Goal: Book appointment/travel/reservation

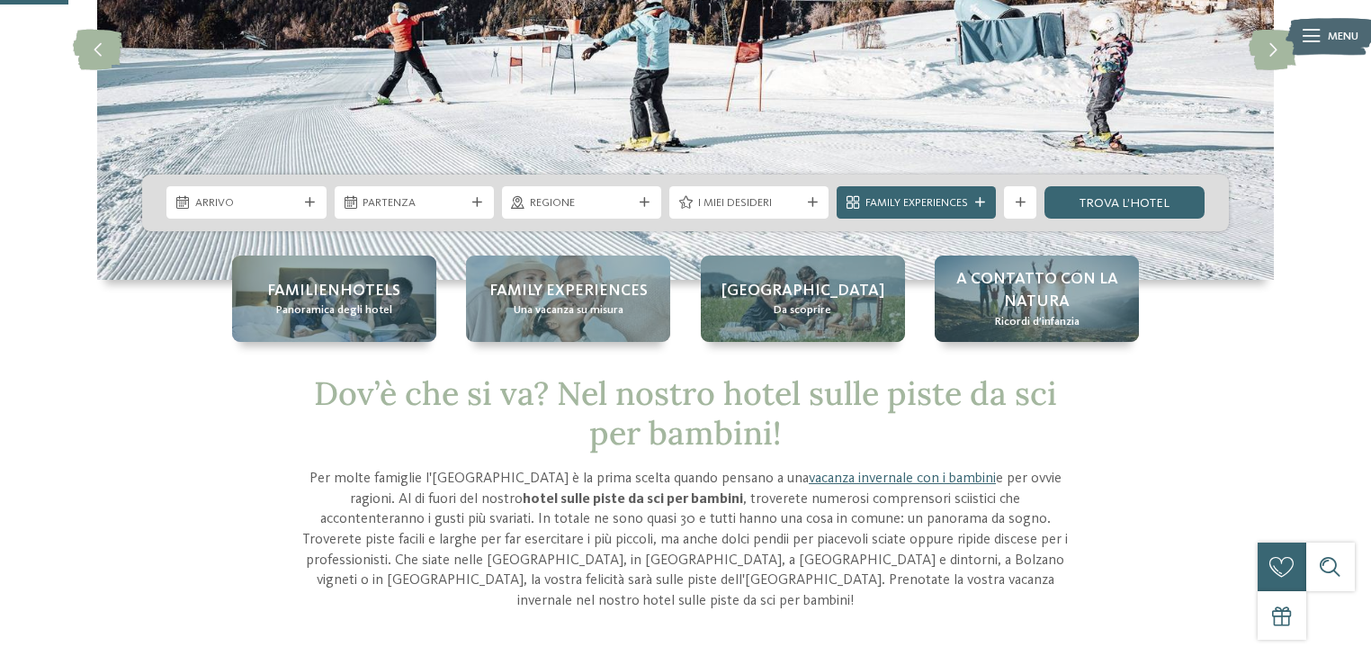
scroll to position [216, 0]
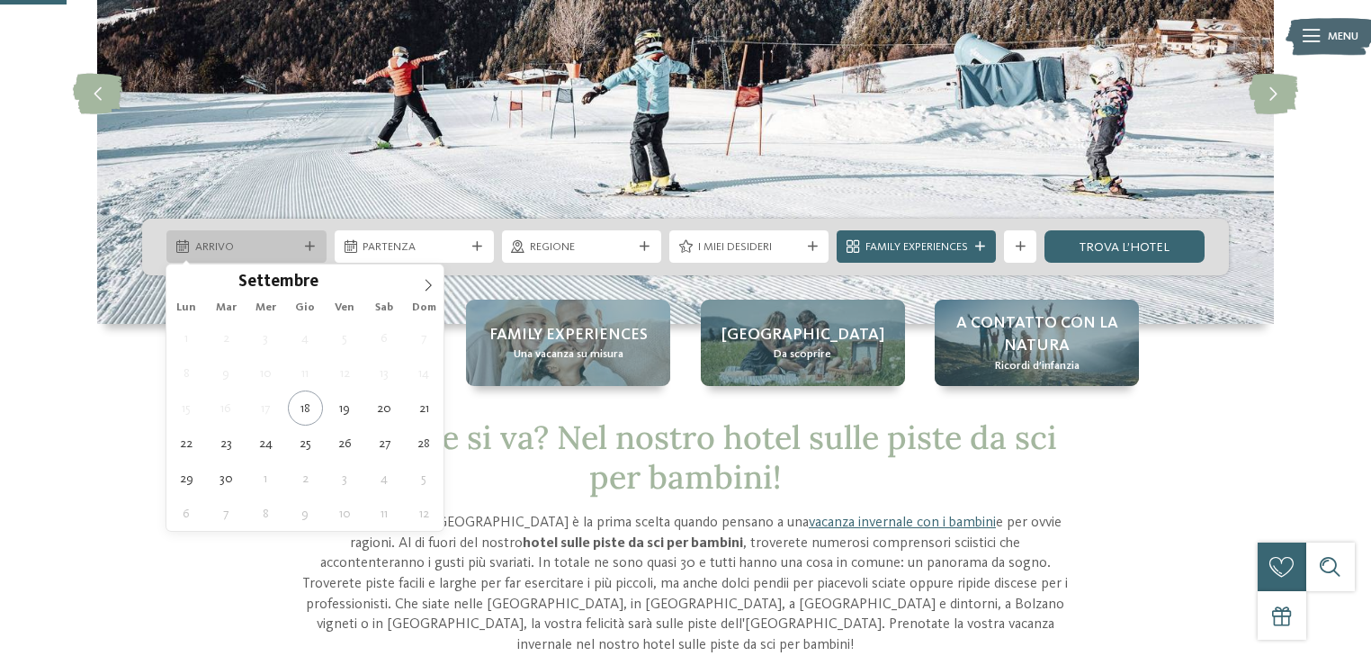
click at [272, 251] on span "Arrivo" at bounding box center [246, 247] width 103 height 16
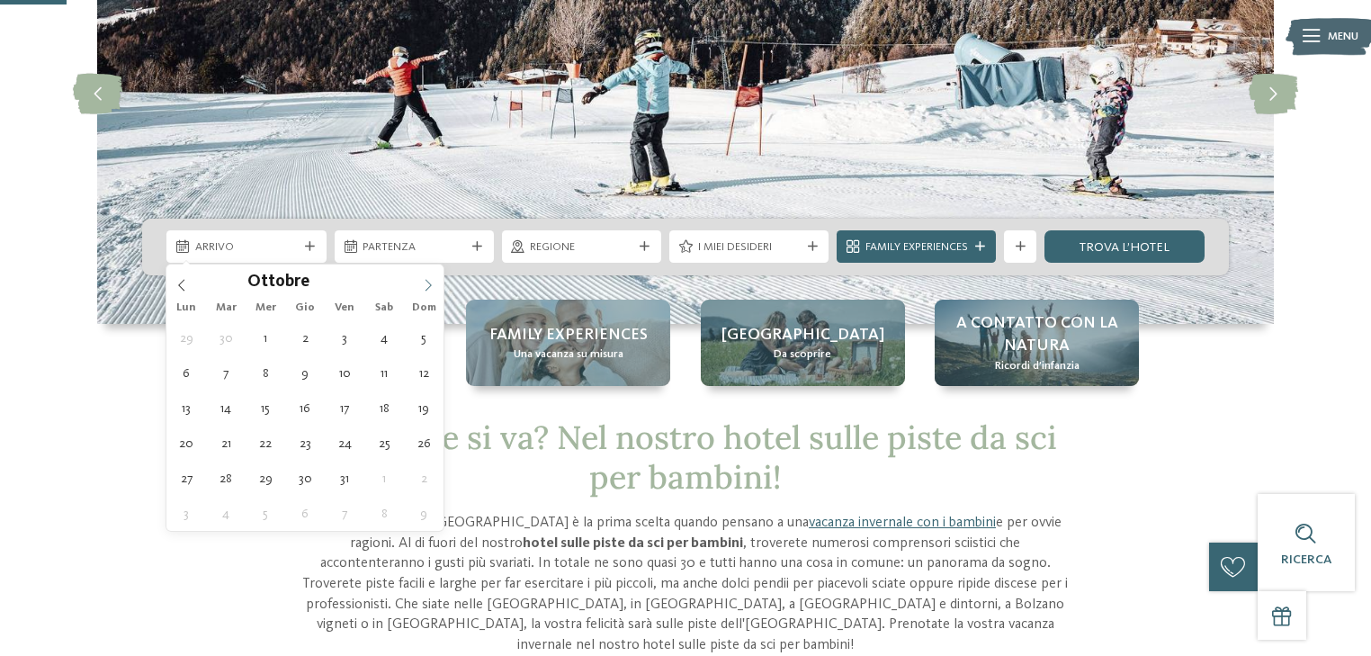
click at [429, 281] on icon at bounding box center [428, 285] width 13 height 13
type input "****"
click at [429, 281] on icon at bounding box center [428, 285] width 13 height 13
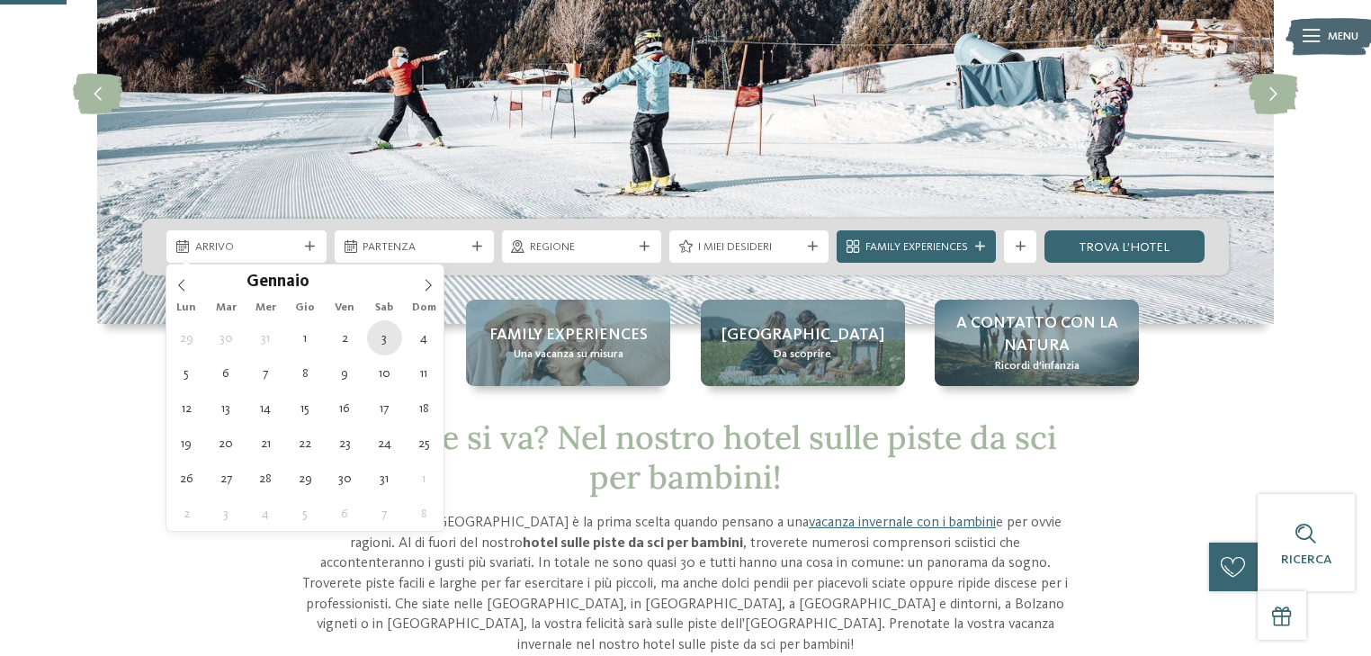
type div "[DATE]"
type input "****"
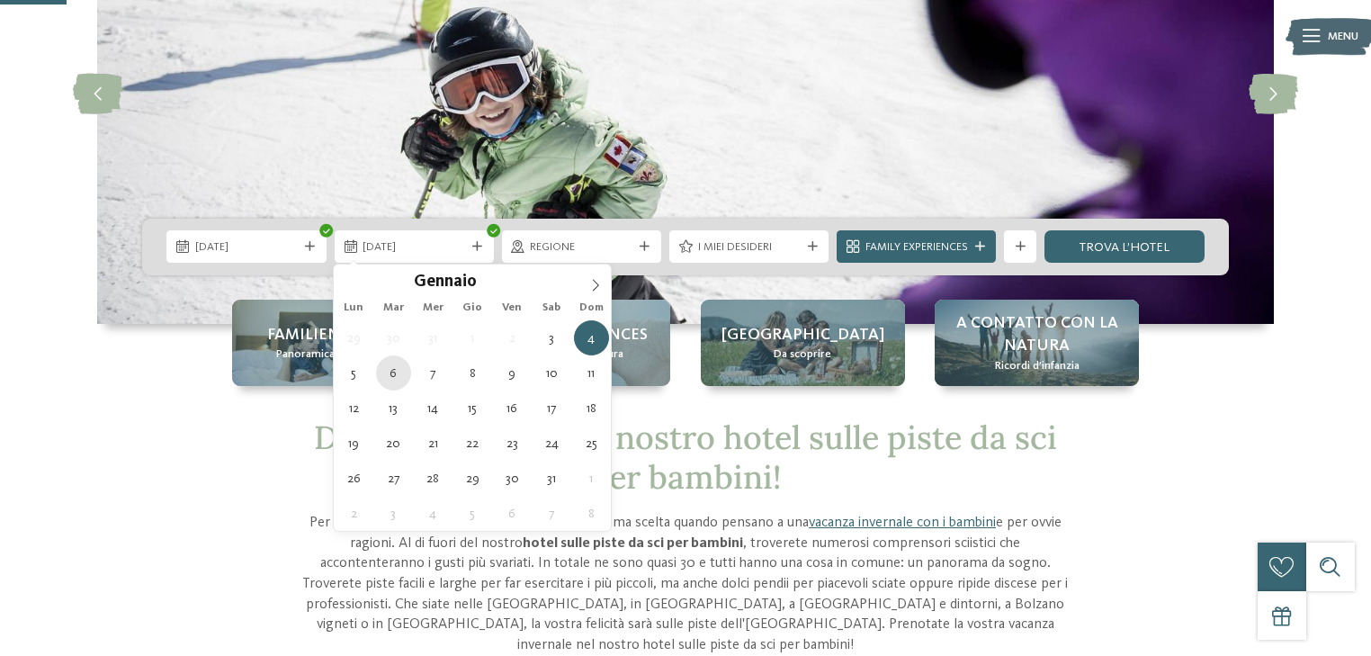
type div "[DATE]"
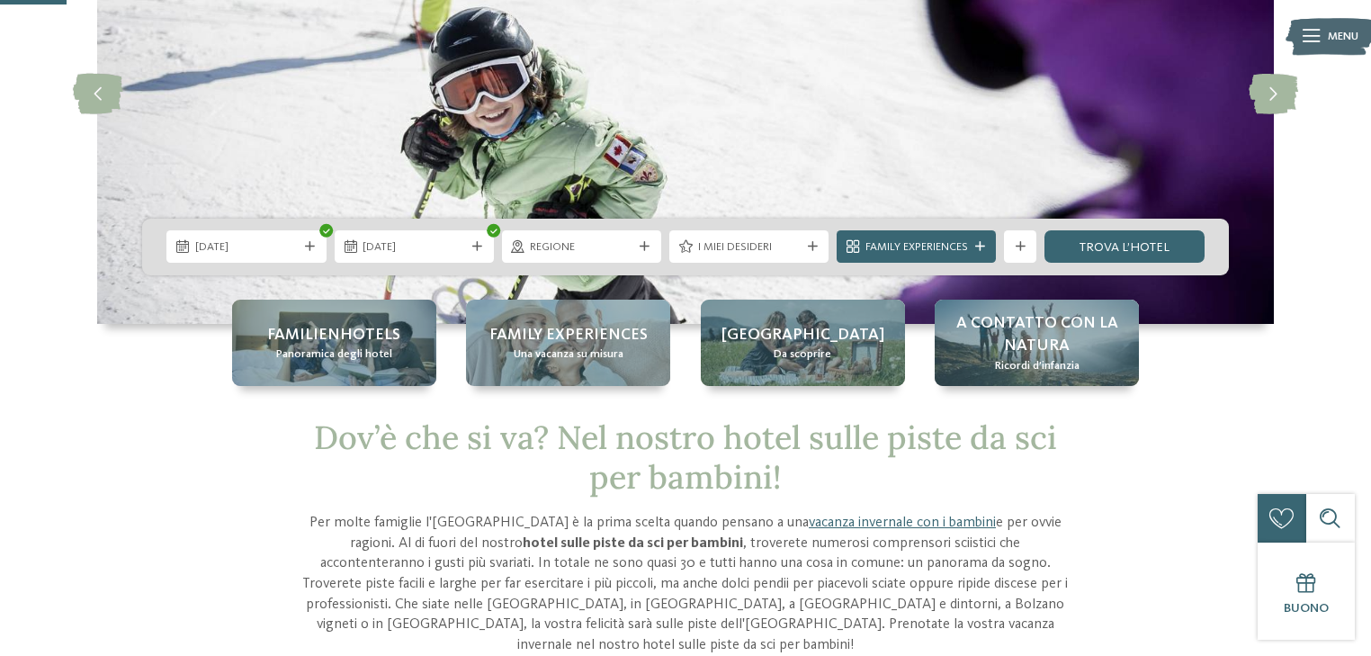
click at [815, 248] on icon at bounding box center [813, 247] width 10 height 10
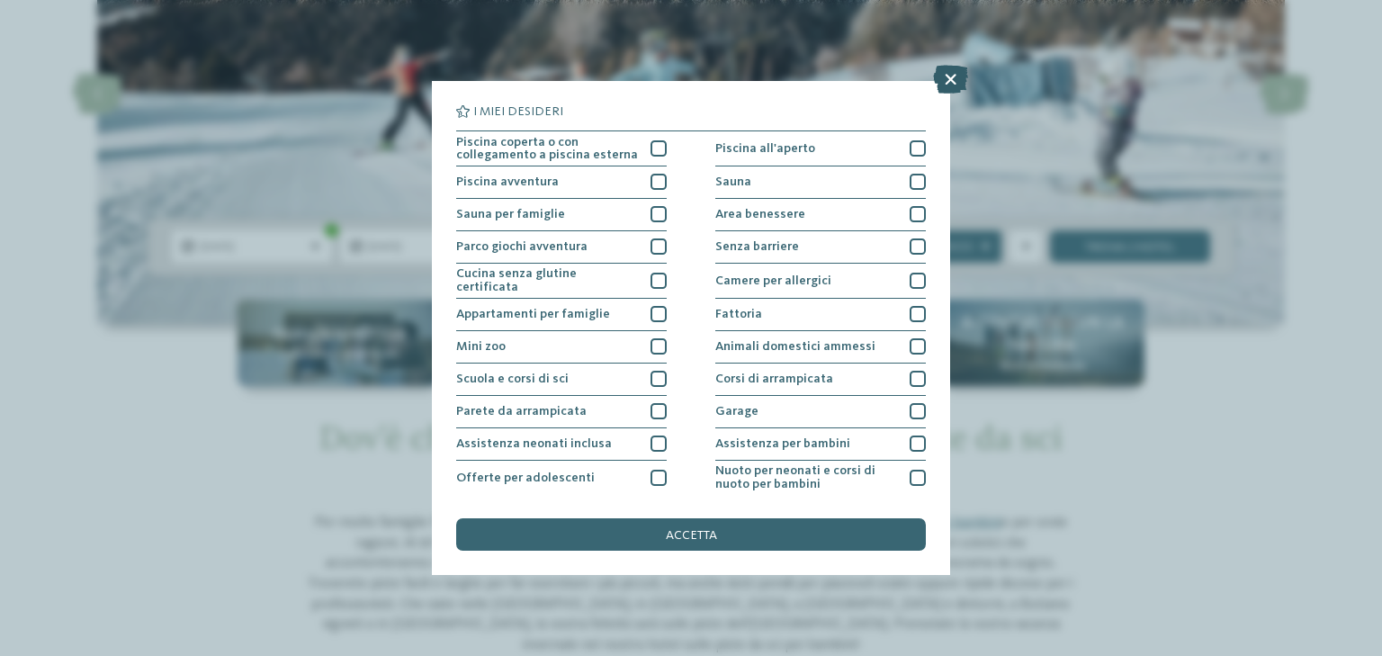
click at [947, 82] on icon at bounding box center [950, 79] width 35 height 29
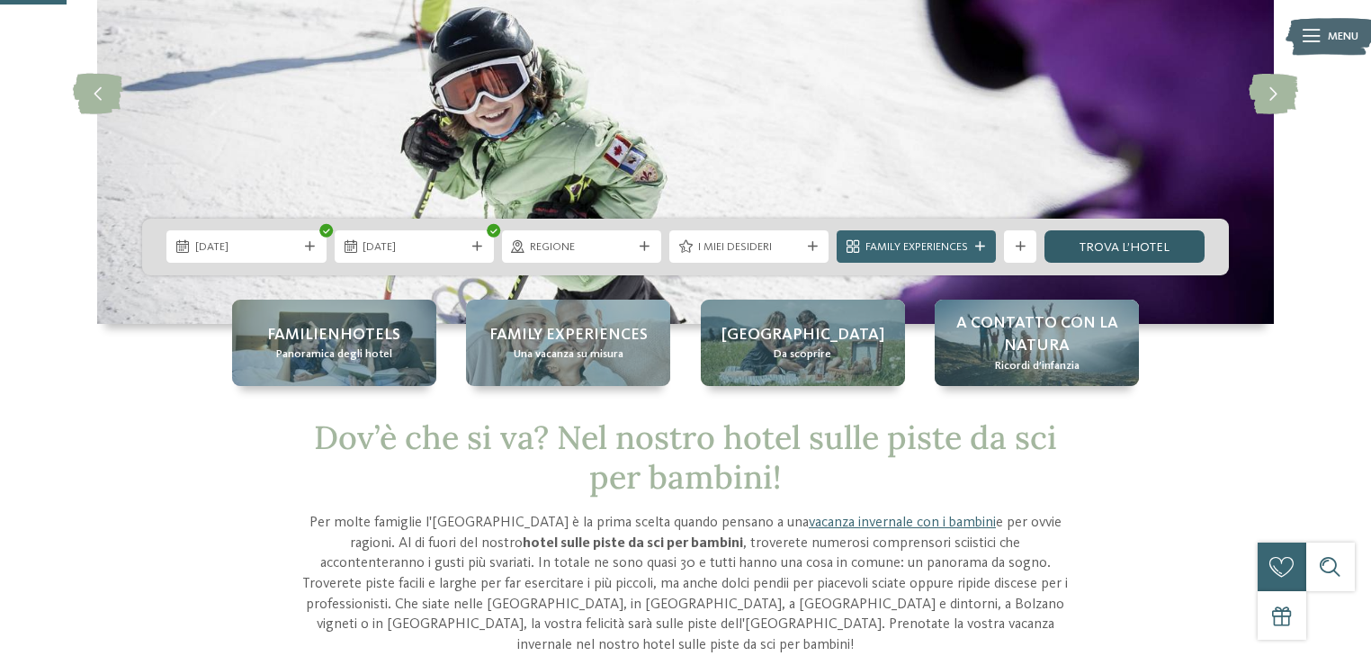
click at [1126, 241] on link "trova l’hotel" at bounding box center [1124, 246] width 159 height 32
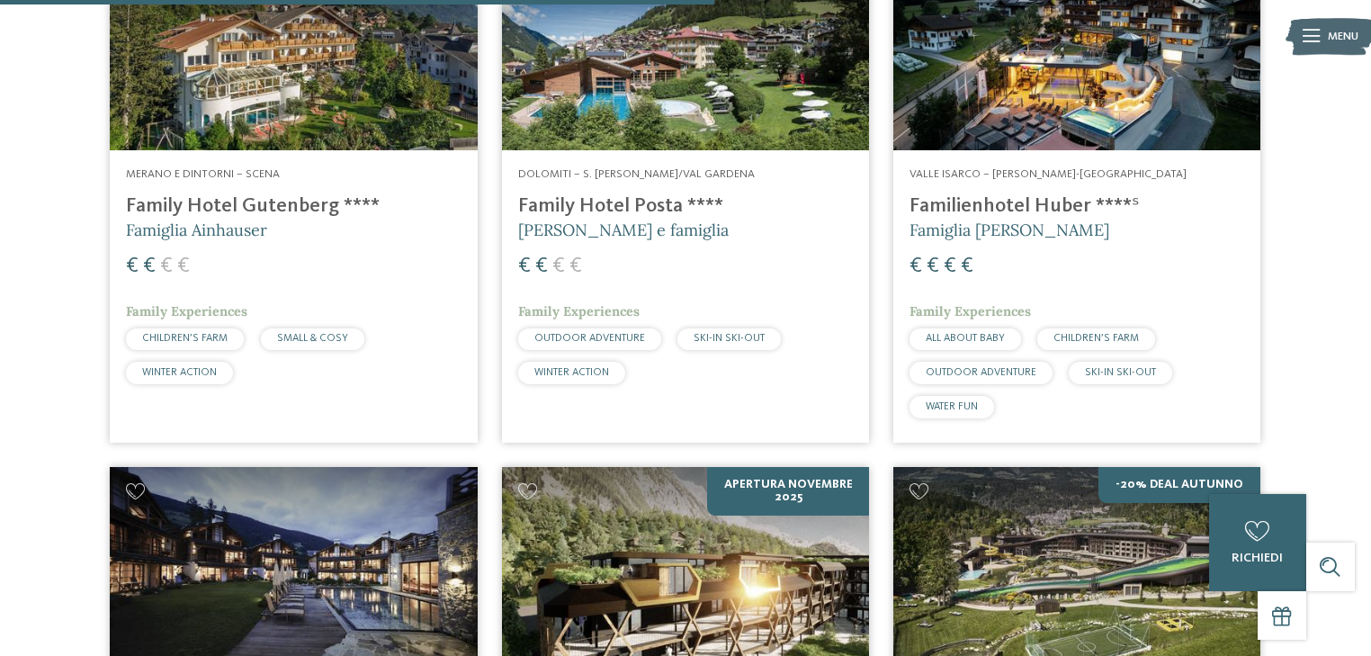
scroll to position [2249, 0]
